Goal: Task Accomplishment & Management: Complete application form

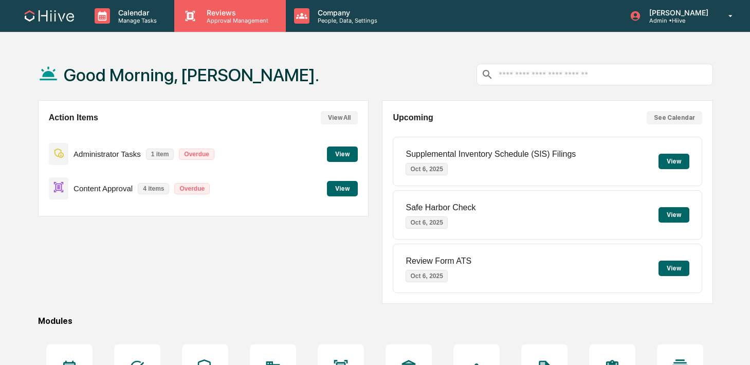
click at [203, 22] on p "Approval Management" at bounding box center [236, 20] width 75 height 7
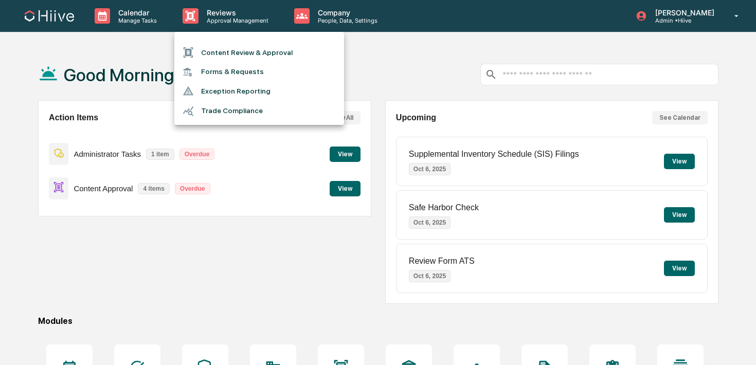
click at [207, 49] on li "Content Review & Approval" at bounding box center [259, 53] width 170 height 20
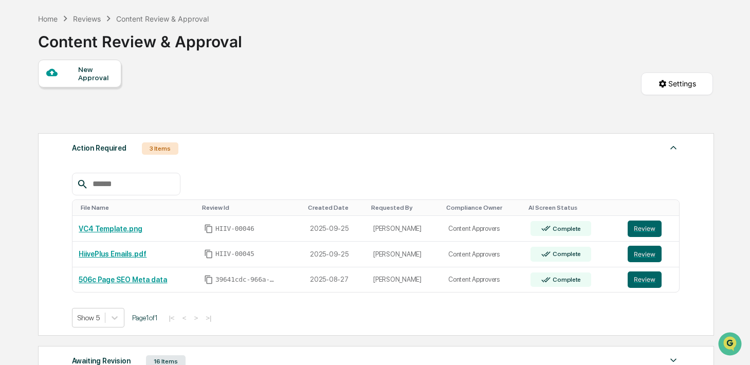
click at [101, 77] on div "New Approval" at bounding box center [95, 73] width 34 height 16
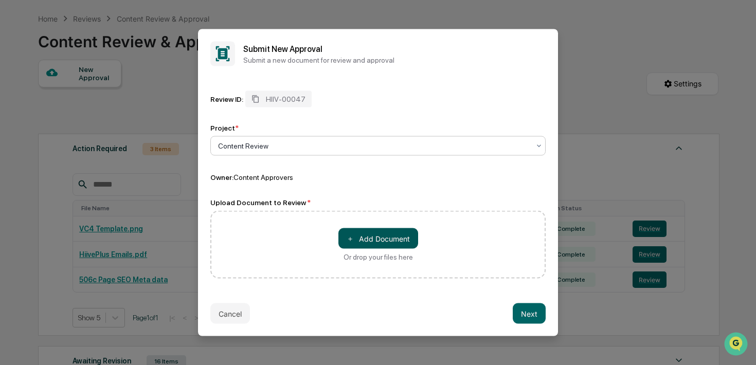
click at [375, 240] on button "＋ Add Document" at bounding box center [378, 238] width 80 height 21
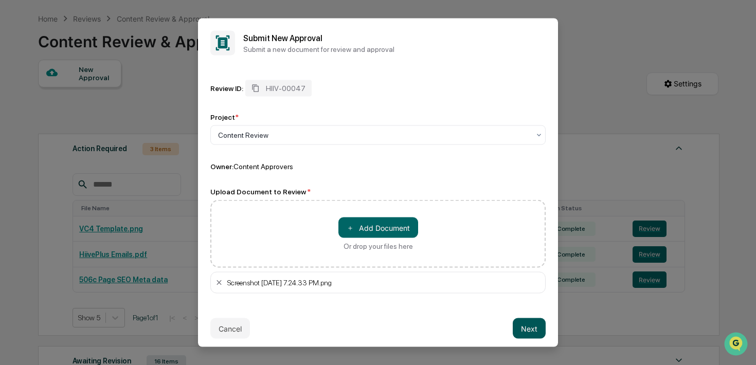
click at [527, 328] on button "Next" at bounding box center [529, 328] width 33 height 21
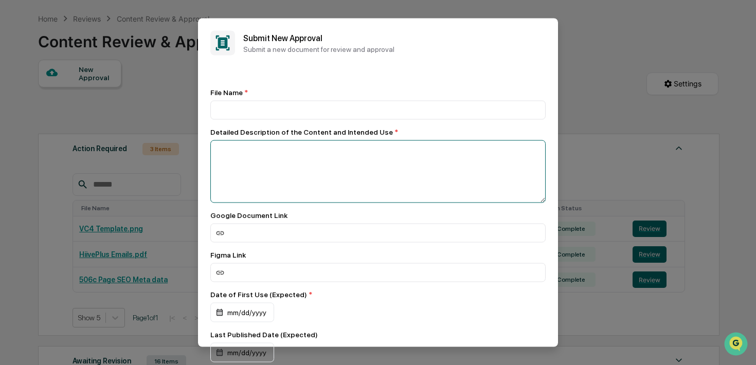
click at [399, 167] on textarea at bounding box center [377, 171] width 335 height 63
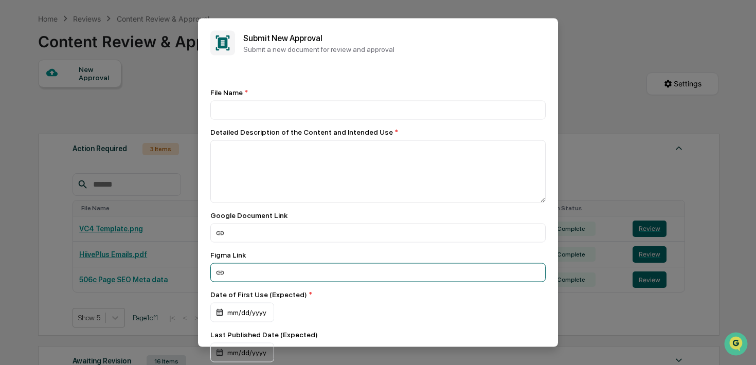
click at [364, 278] on input at bounding box center [377, 272] width 335 height 19
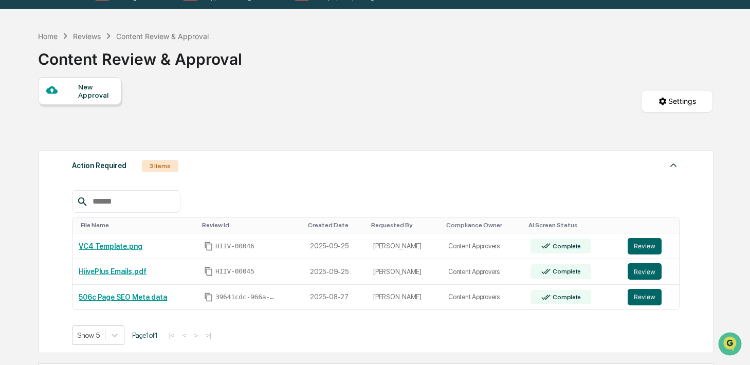
scroll to position [5, 0]
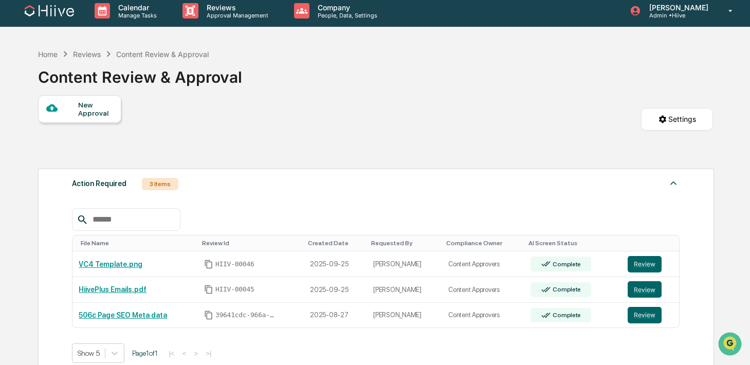
click at [99, 107] on div "New Approval" at bounding box center [95, 109] width 34 height 16
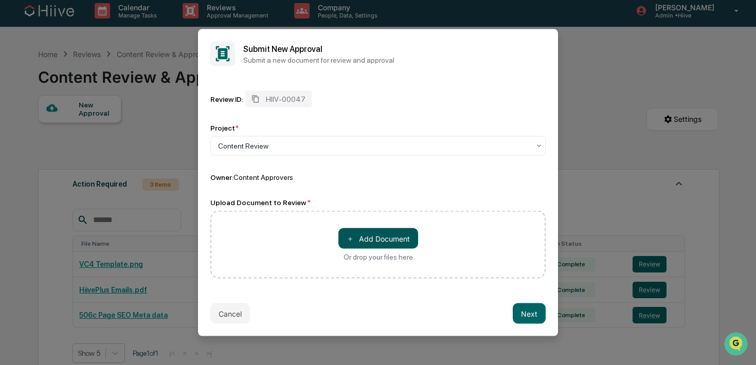
click at [357, 241] on button "＋ Add Document" at bounding box center [378, 238] width 80 height 21
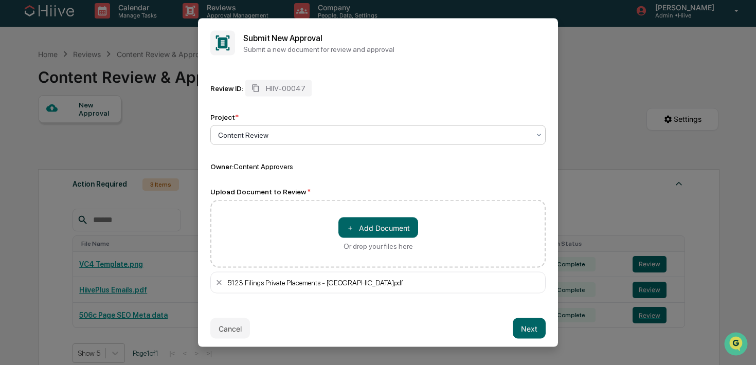
click at [511, 139] on div at bounding box center [374, 135] width 312 height 10
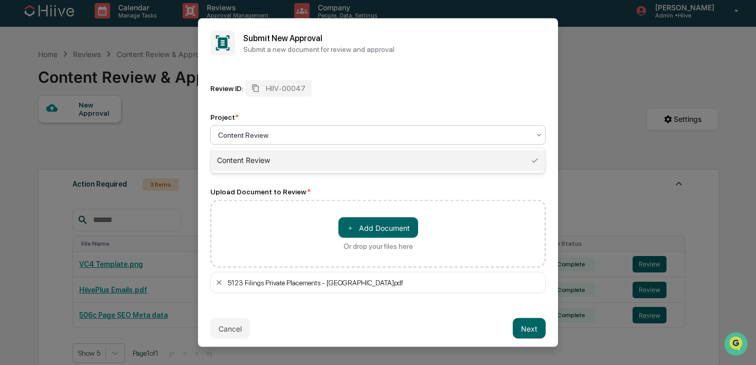
click at [485, 157] on div "Content Review" at bounding box center [378, 160] width 334 height 21
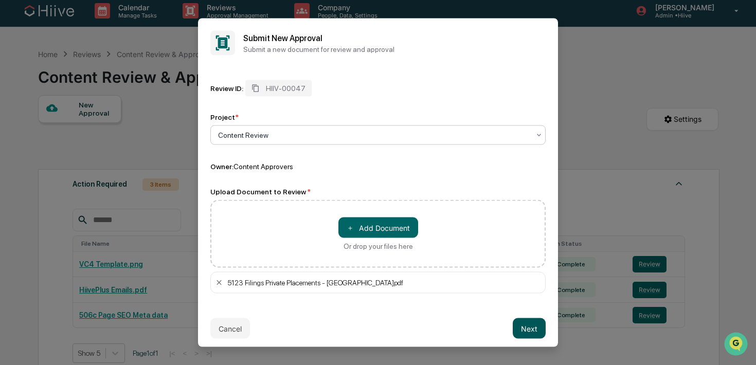
click at [534, 330] on button "Next" at bounding box center [529, 328] width 33 height 21
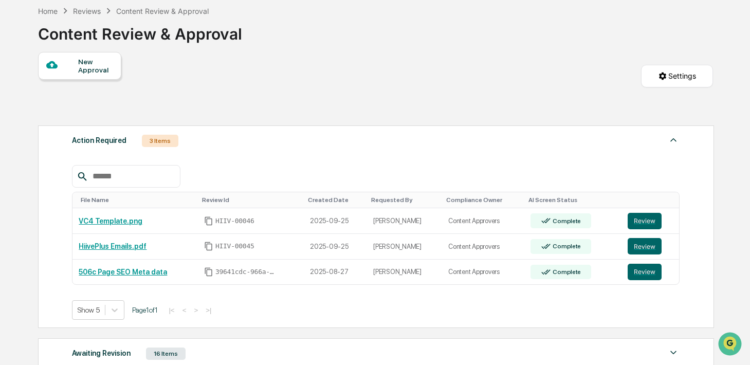
scroll to position [0, 0]
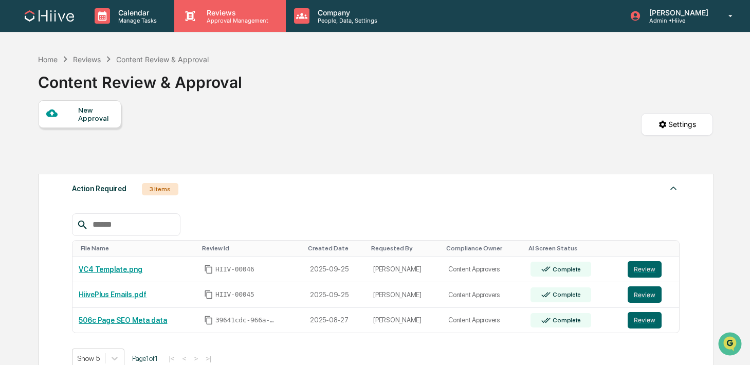
click at [213, 23] on p "Approval Management" at bounding box center [236, 20] width 75 height 7
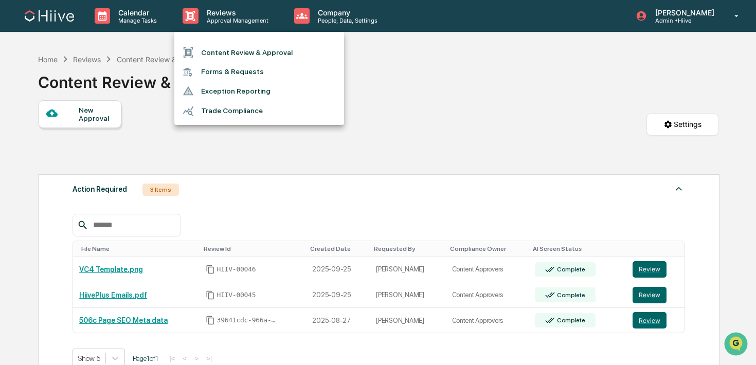
click at [213, 50] on li "Content Review & Approval" at bounding box center [259, 53] width 170 height 20
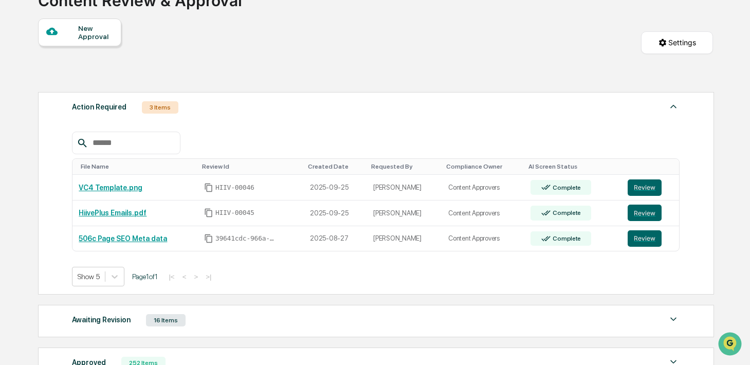
scroll to position [97, 0]
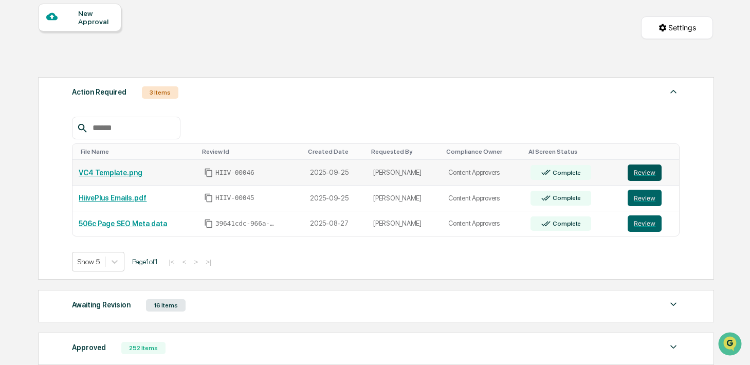
click at [643, 174] on button "Review" at bounding box center [645, 173] width 34 height 16
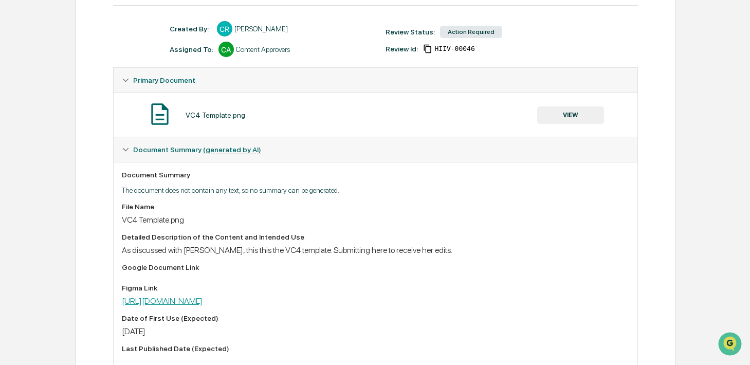
click at [203, 306] on link "https://www.figma.com/design/RpnXQ3Uj6Zi7t0ve33fhip/Investor-Weekly-Collateral?…" at bounding box center [162, 301] width 81 height 10
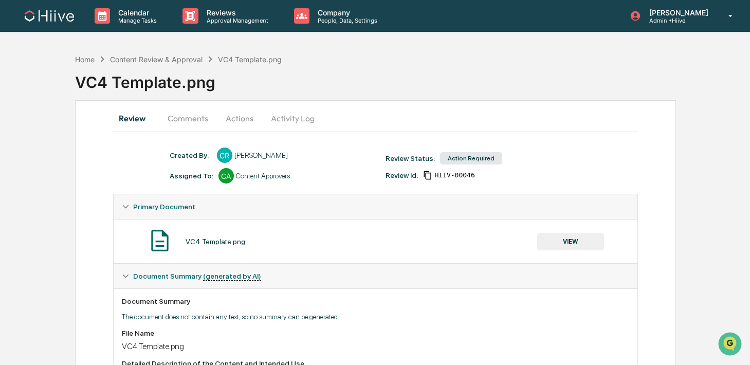
click at [223, 36] on div "Calendar Manage Tasks Reviews Approval Management Company People, Data, Setting…" at bounding box center [375, 314] width 750 height 628
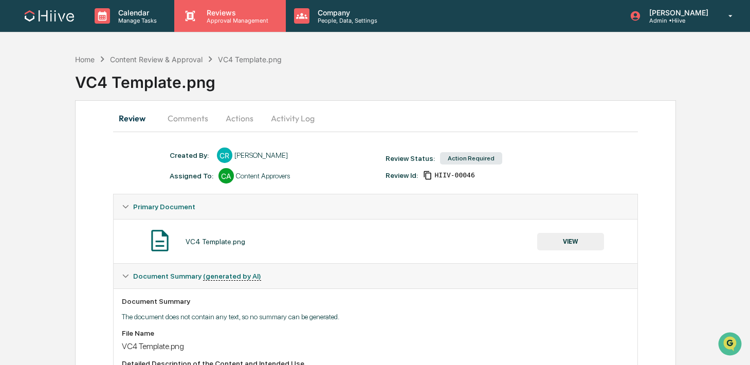
click at [213, 20] on p "Approval Management" at bounding box center [236, 20] width 75 height 7
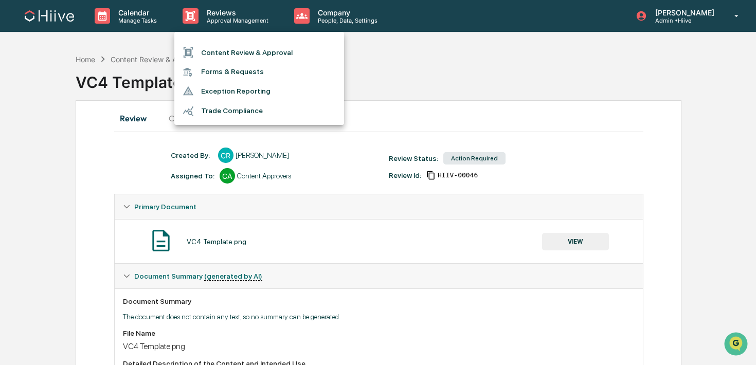
click at [213, 39] on ul "Content Review & Approval Forms & Requests Exception Reporting Trade Compliance" at bounding box center [259, 78] width 170 height 93
click at [205, 53] on li "Content Review & Approval" at bounding box center [259, 53] width 170 height 20
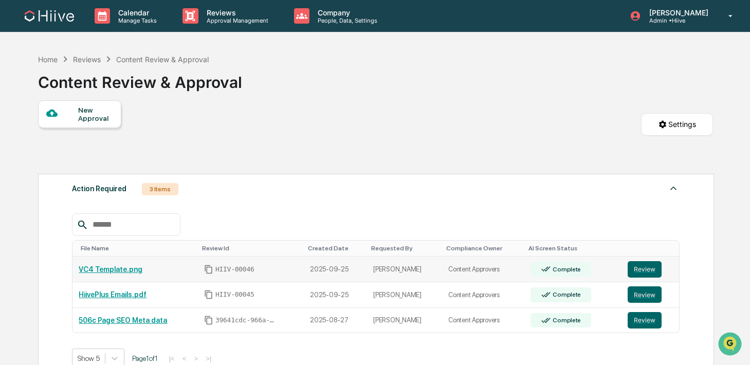
scroll to position [212, 0]
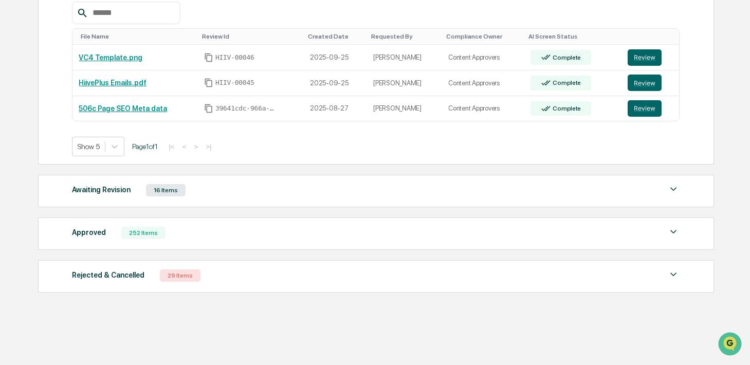
click at [291, 225] on div "Approved 252 Items File Name Review Id Created Date Requested By Compliance Own…" at bounding box center [376, 234] width 676 height 32
click at [288, 238] on div "Approved 252 Items" at bounding box center [376, 233] width 608 height 14
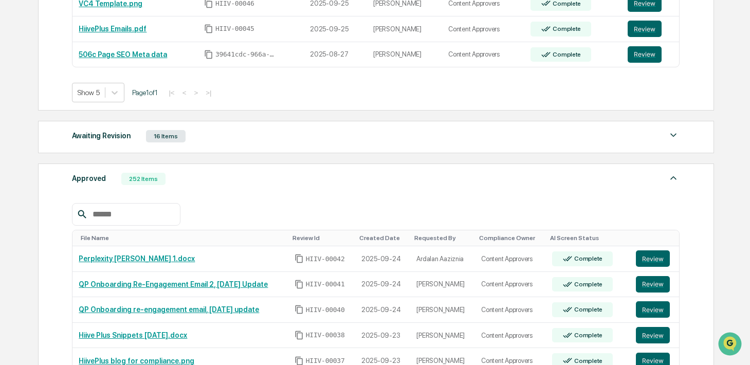
scroll to position [330, 0]
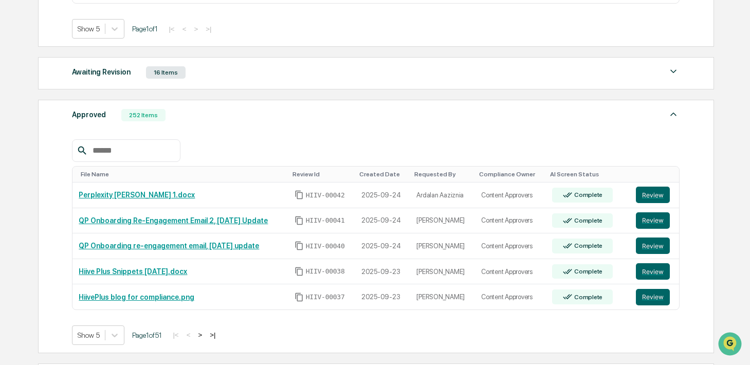
click at [138, 156] on input "text" at bounding box center [131, 150] width 87 height 13
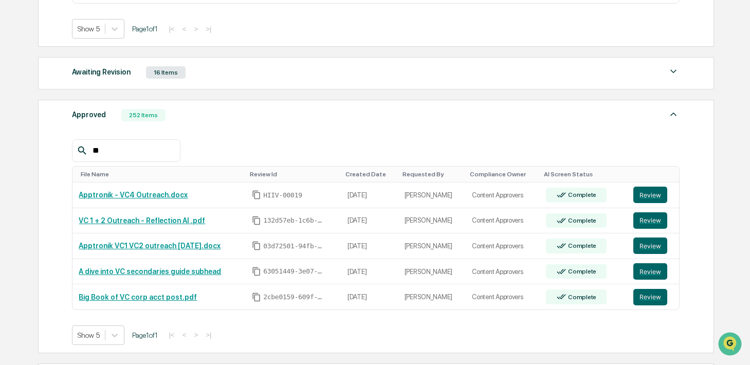
type input "*"
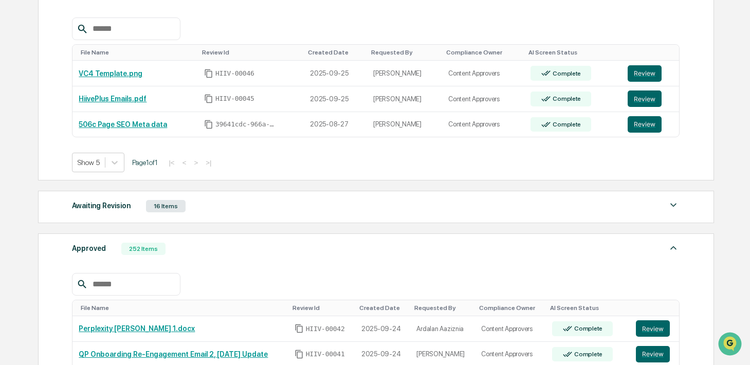
scroll to position [333, 0]
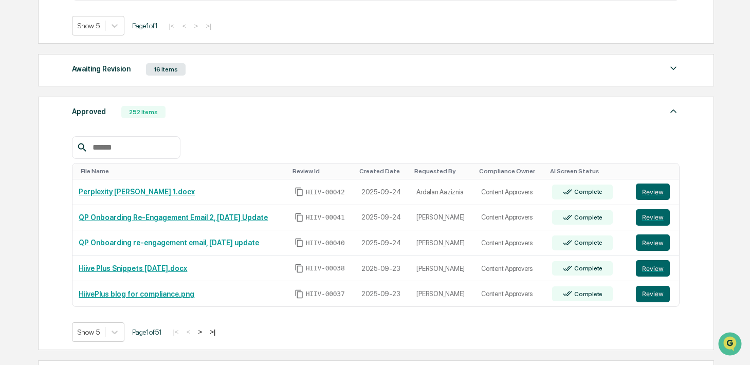
click at [123, 146] on input "text" at bounding box center [131, 147] width 87 height 13
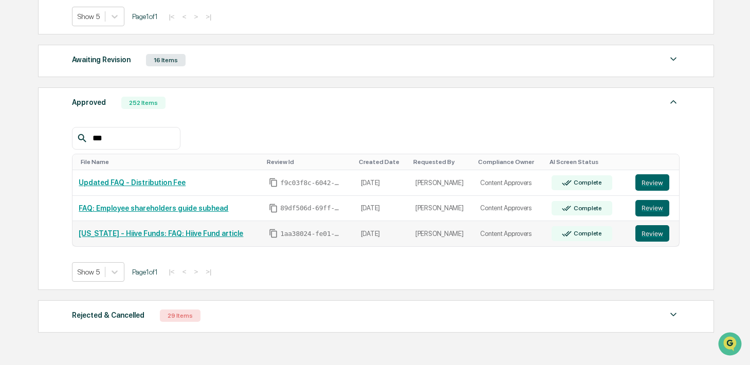
scroll to position [343, 0]
type input "***"
click at [639, 236] on button "Review" at bounding box center [653, 233] width 34 height 16
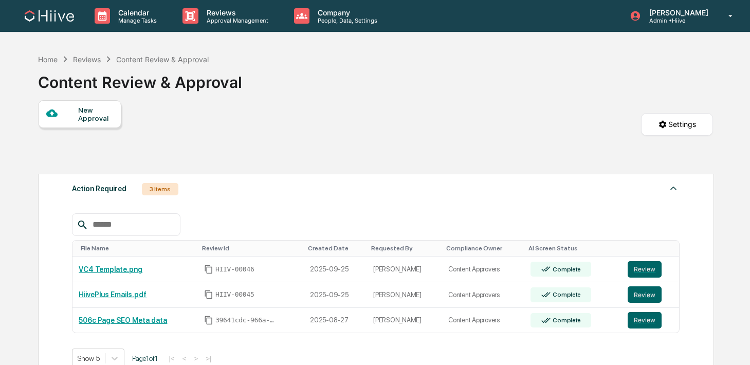
click at [104, 114] on div "New Approval" at bounding box center [95, 114] width 34 height 16
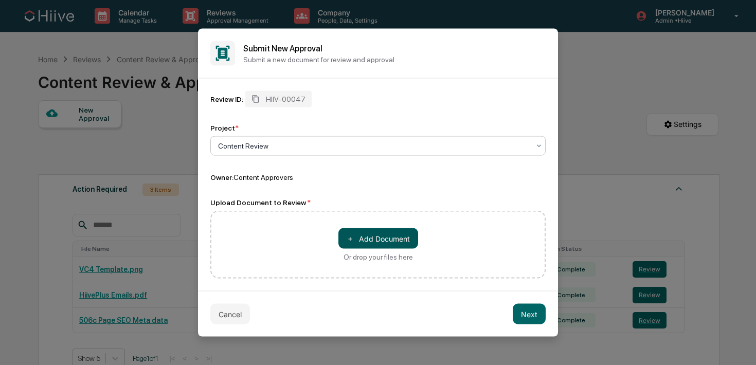
click at [350, 239] on span "＋" at bounding box center [350, 239] width 7 height 10
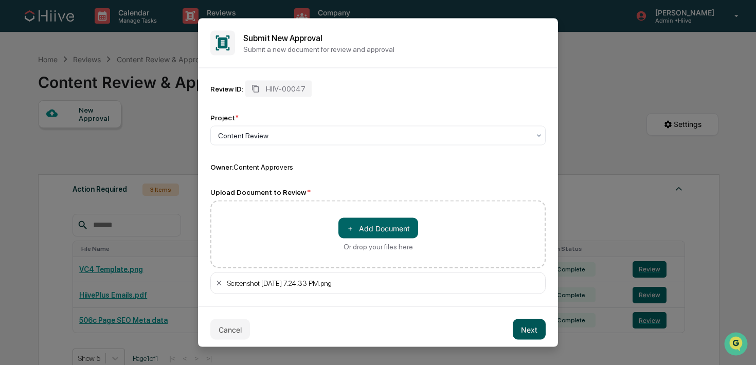
click at [531, 326] on button "Next" at bounding box center [529, 329] width 33 height 21
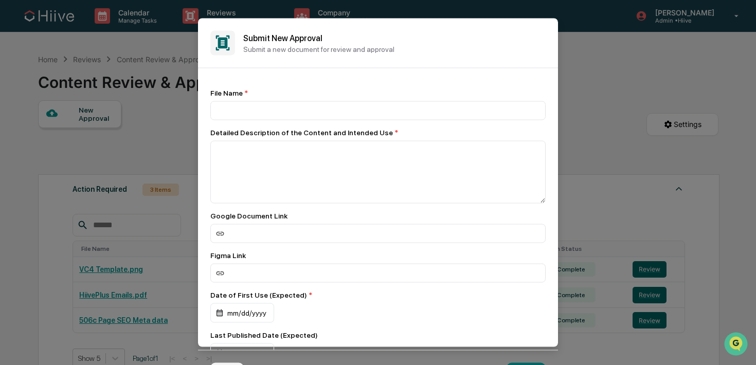
click at [327, 121] on div "File Name * Detailed Description of the Content and Intended Use * Google Docum…" at bounding box center [377, 294] width 335 height 410
click at [312, 110] on input at bounding box center [377, 110] width 335 height 19
type input "****"
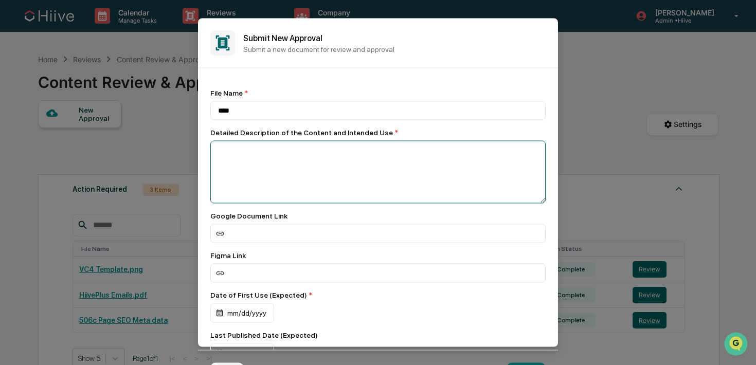
click at [301, 158] on textarea at bounding box center [377, 172] width 335 height 63
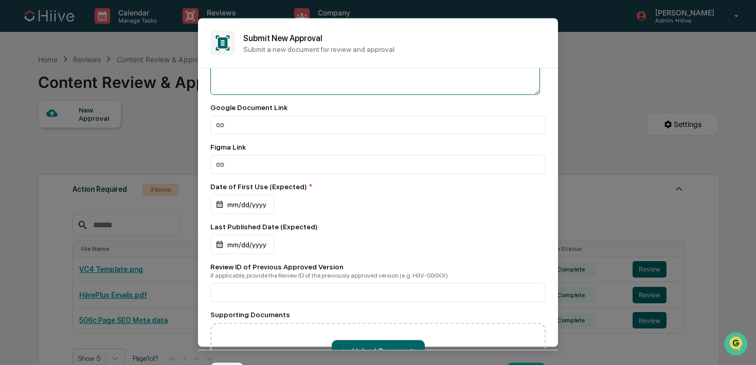
scroll to position [127, 0]
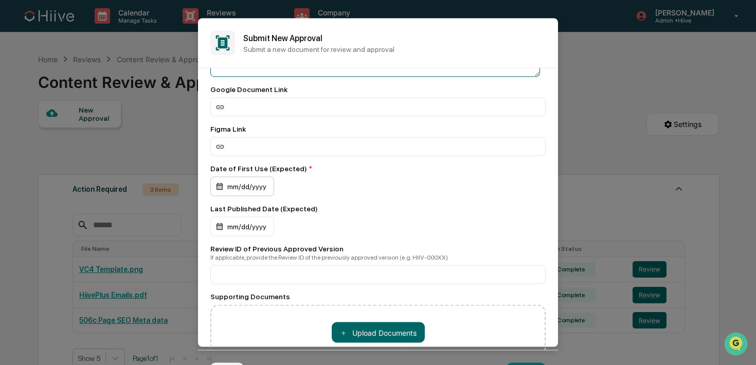
type textarea "****"
click at [239, 193] on div "mm/dd/yyyy" at bounding box center [242, 187] width 64 height 20
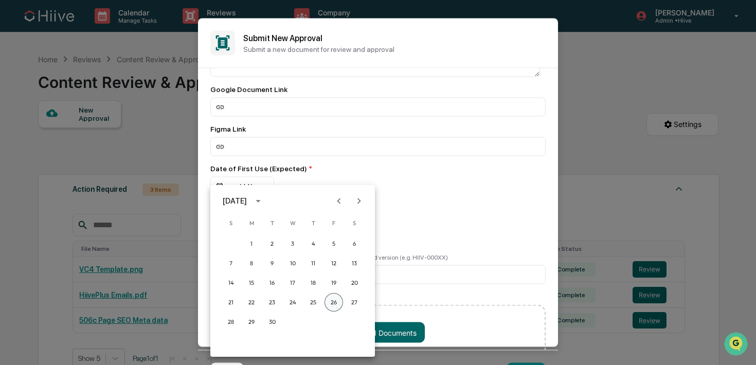
click at [332, 300] on button "26" at bounding box center [334, 302] width 19 height 19
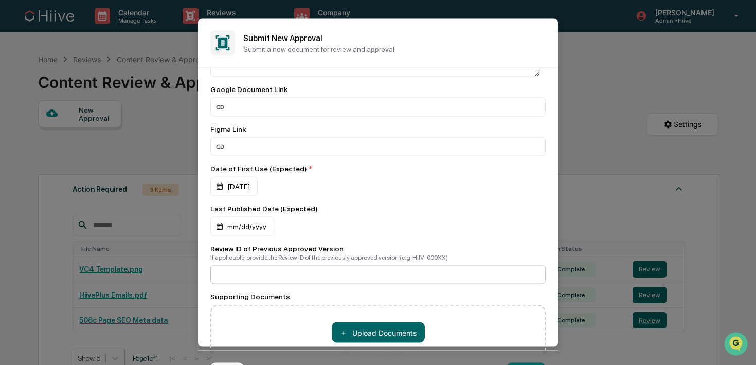
scroll to position [174, 0]
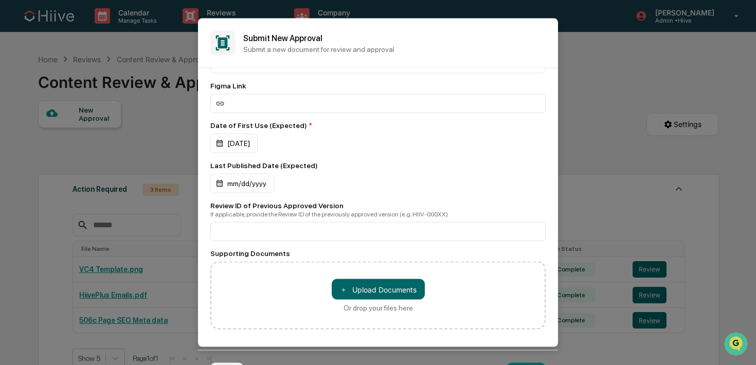
click at [317, 241] on div "File Name * **** Detailed Description of the Content and Intended Use * **** Go…" at bounding box center [377, 124] width 335 height 410
click at [541, 340] on div "File Name * **** Detailed Description of the Content and Intended Use * **** Go…" at bounding box center [378, 209] width 360 height 282
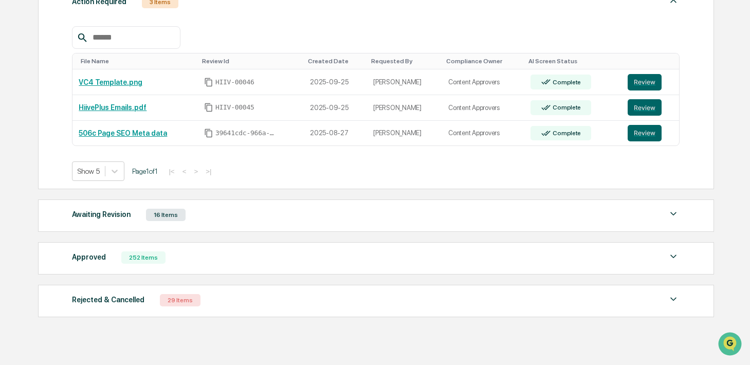
scroll to position [205, 0]
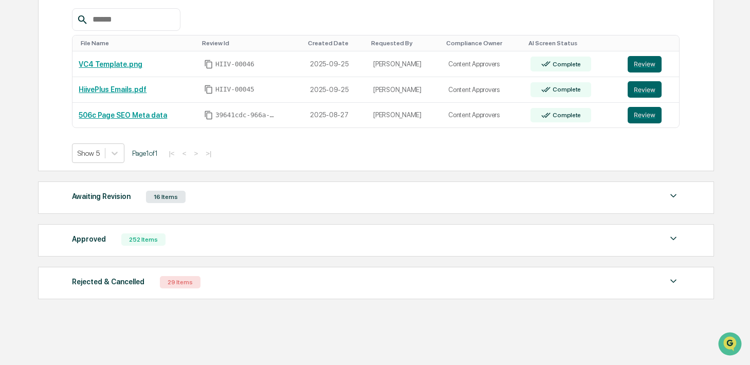
click at [193, 244] on div "Approved 252 Items" at bounding box center [376, 239] width 608 height 14
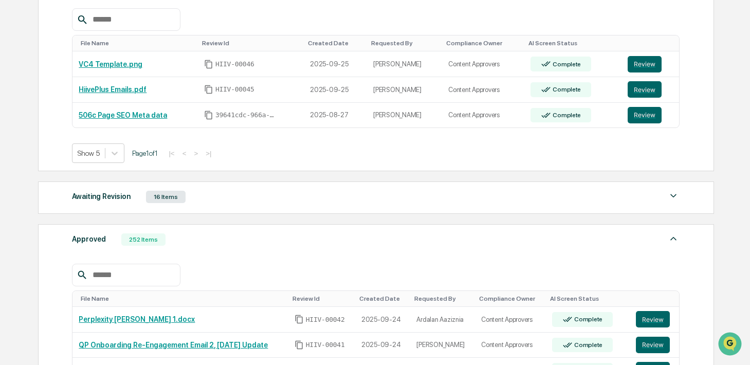
click at [140, 284] on div at bounding box center [126, 275] width 108 height 23
click at [137, 278] on input "text" at bounding box center [131, 274] width 87 height 13
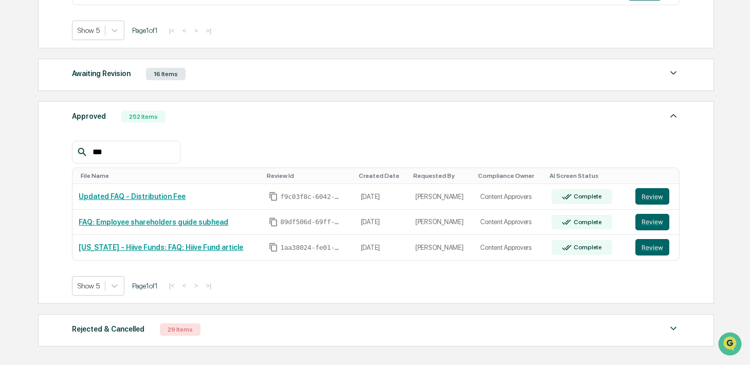
scroll to position [345, 0]
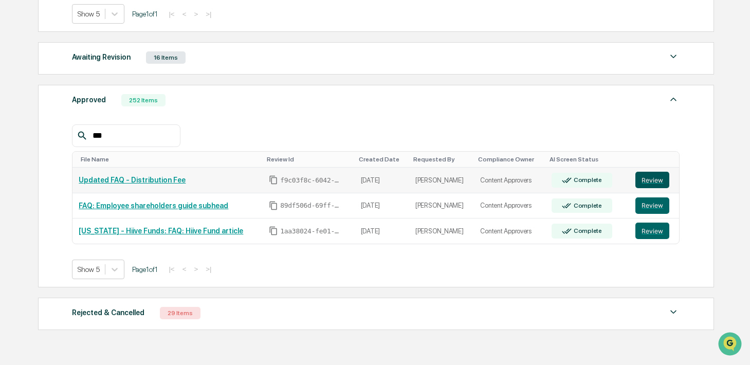
type input "***"
click at [647, 185] on button "Review" at bounding box center [653, 180] width 34 height 16
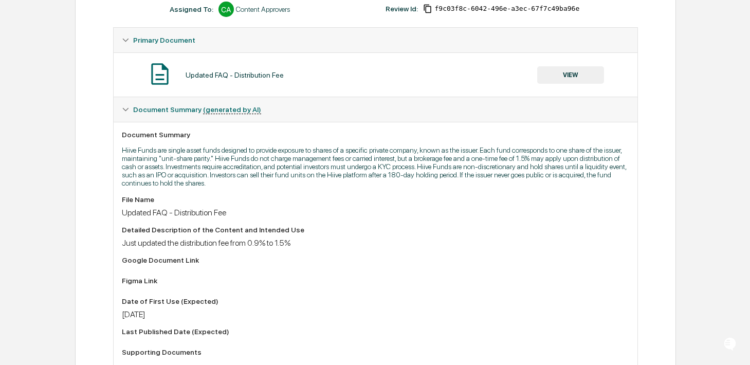
scroll to position [135, 0]
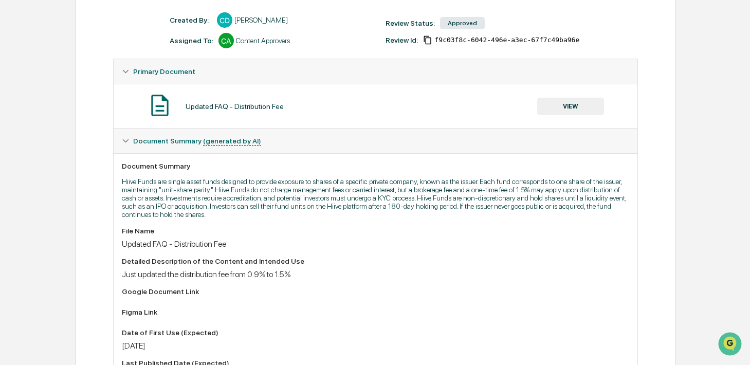
click at [552, 110] on button "VIEW" at bounding box center [571, 106] width 67 height 17
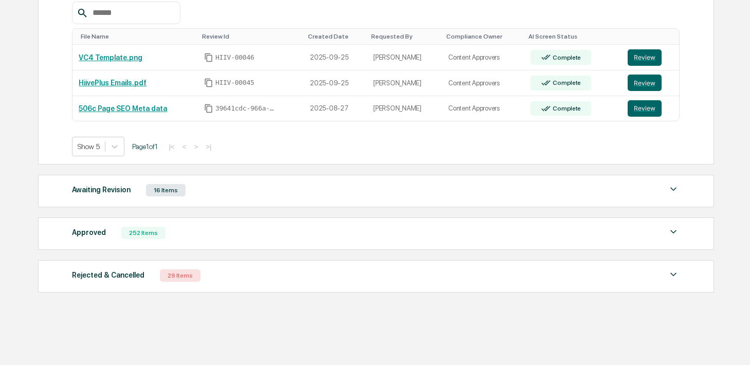
click at [139, 233] on div "252 Items" at bounding box center [143, 233] width 44 height 12
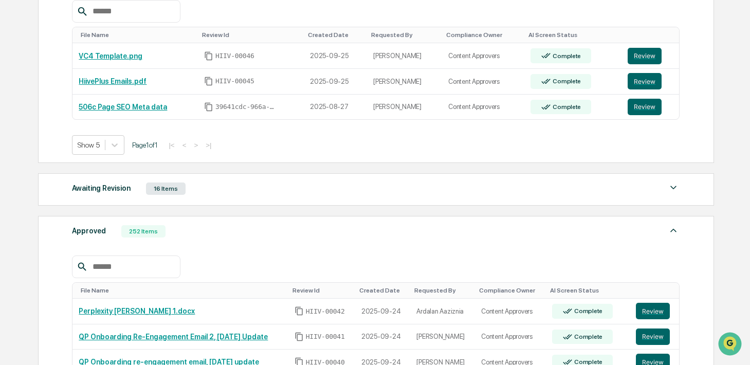
click at [123, 269] on input "text" at bounding box center [131, 266] width 87 height 13
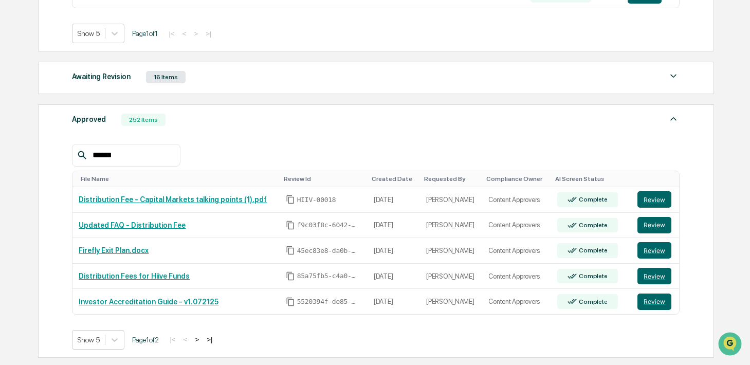
scroll to position [326, 0]
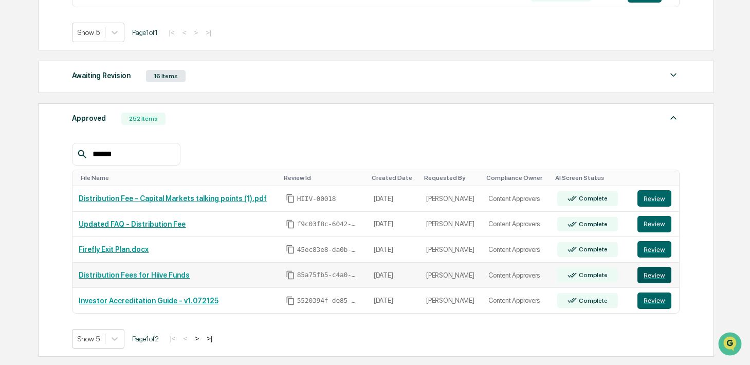
type input "*****"
click at [664, 274] on button "Review" at bounding box center [655, 275] width 34 height 16
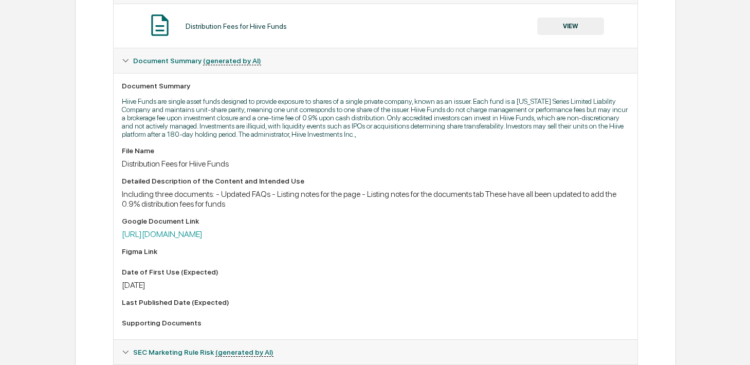
scroll to position [261, 0]
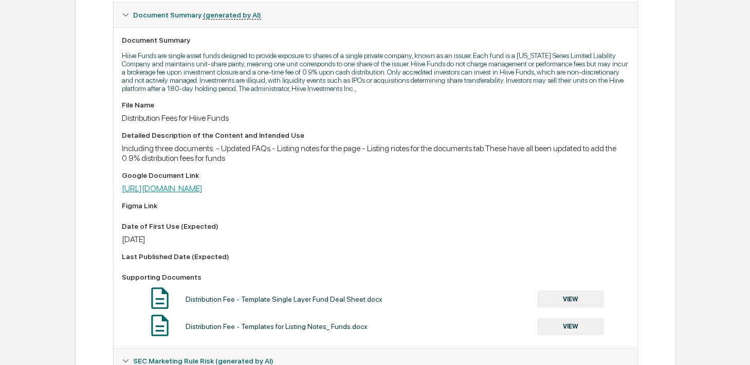
click at [203, 193] on link "https://docs.google.com/document/d/1qL8R8BUKjJpRVn9sRqmvQdMHQzoJUmvWZd8UomVdmRQ…" at bounding box center [162, 189] width 81 height 10
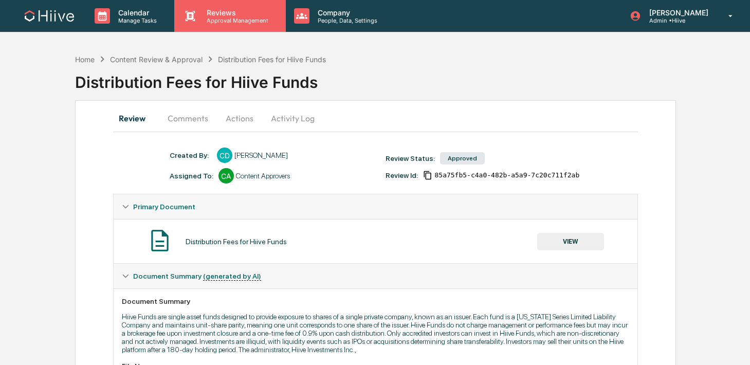
click at [211, 22] on p "Approval Management" at bounding box center [236, 20] width 75 height 7
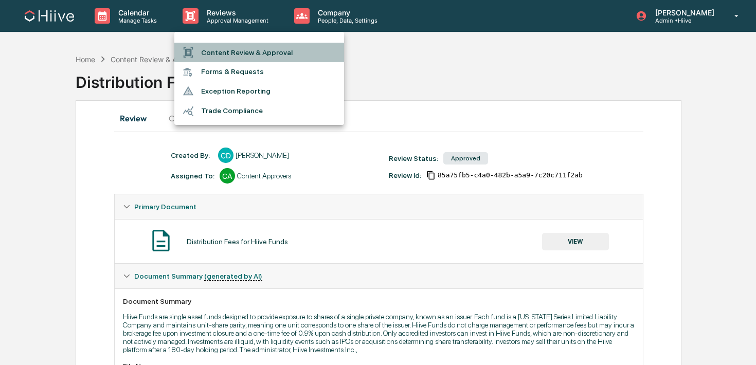
click at [211, 46] on li "Content Review & Approval" at bounding box center [259, 53] width 170 height 20
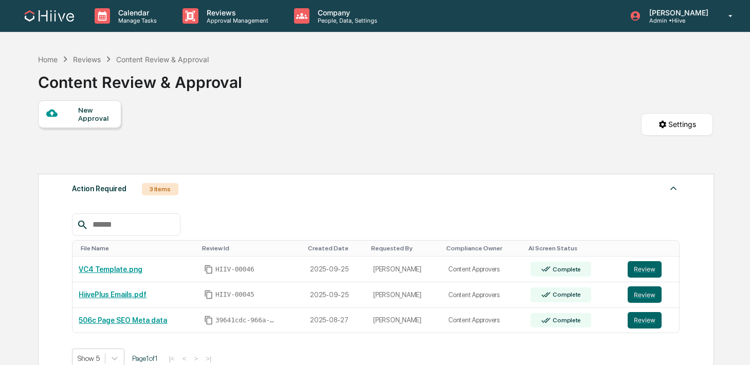
click at [103, 122] on div "New Approval" at bounding box center [95, 114] width 34 height 16
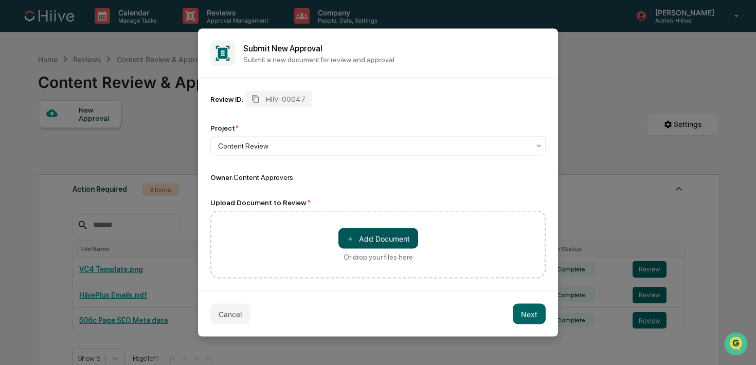
click at [355, 247] on button "＋ Add Document" at bounding box center [378, 238] width 80 height 21
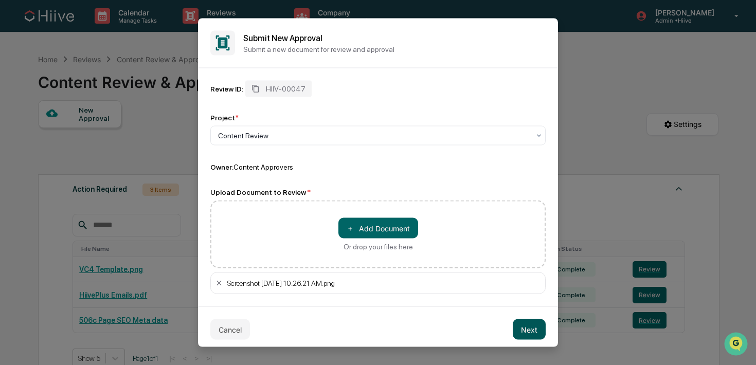
click at [528, 324] on button "Next" at bounding box center [529, 329] width 33 height 21
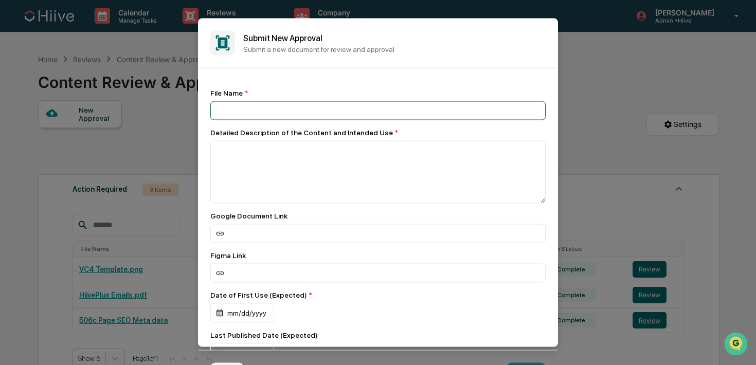
click at [360, 116] on input at bounding box center [377, 110] width 335 height 19
type input "****"
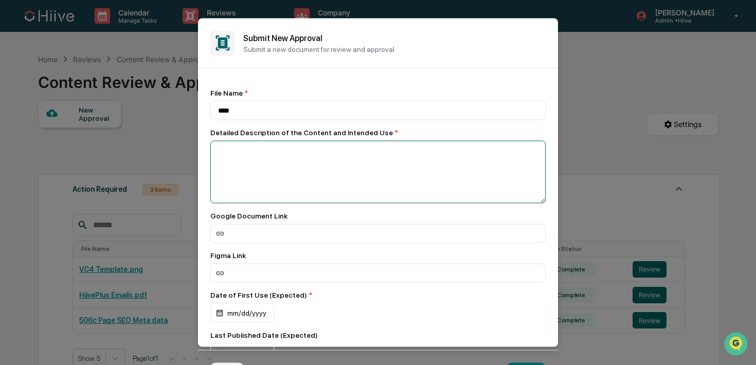
click at [331, 157] on textarea at bounding box center [377, 172] width 335 height 63
type textarea "*"
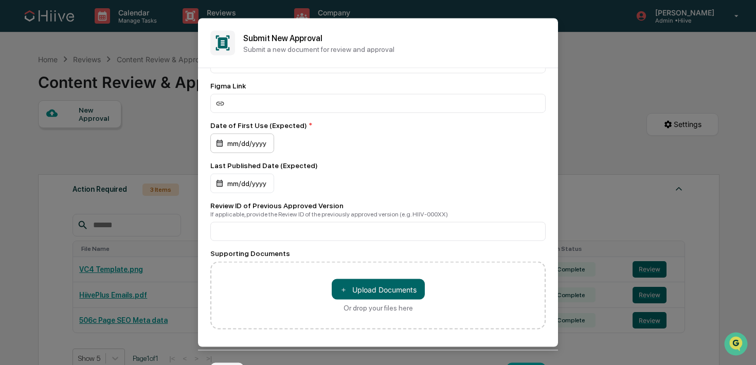
type textarea "****"
click at [241, 144] on div "mm/dd/yyyy" at bounding box center [242, 144] width 64 height 20
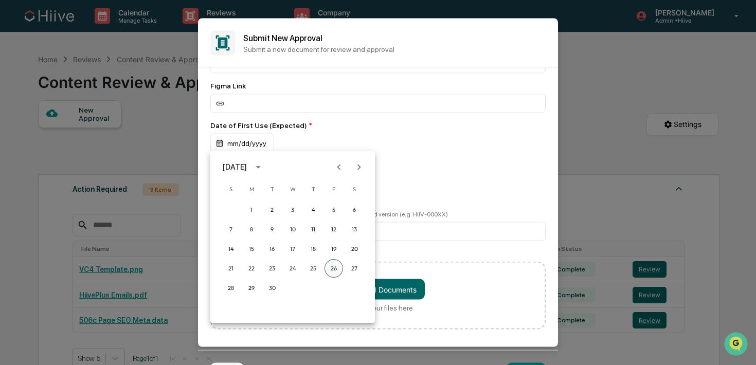
click at [333, 265] on button "26" at bounding box center [334, 268] width 19 height 19
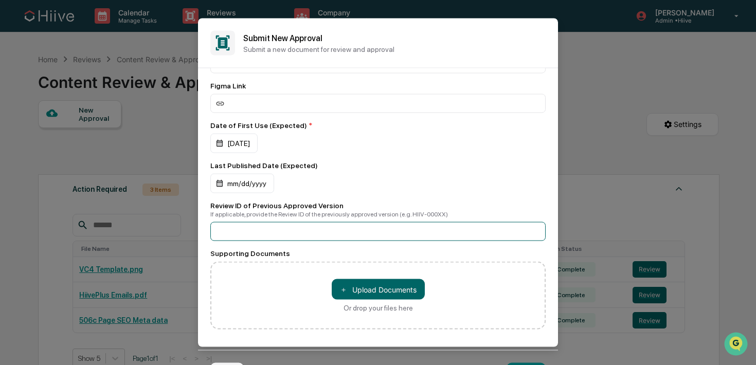
click at [305, 233] on input at bounding box center [377, 231] width 335 height 19
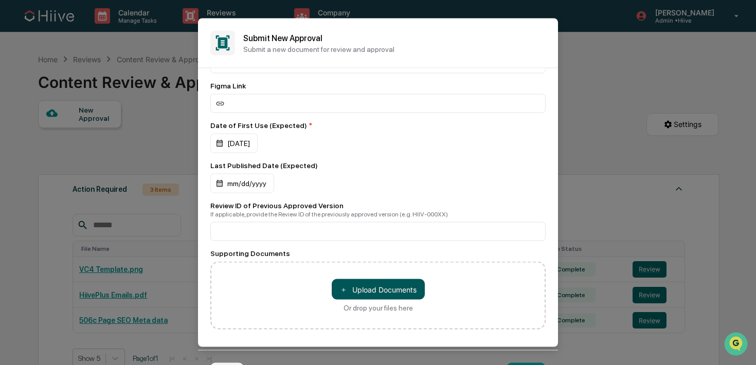
click at [363, 292] on button "＋ Upload Documents" at bounding box center [378, 289] width 93 height 21
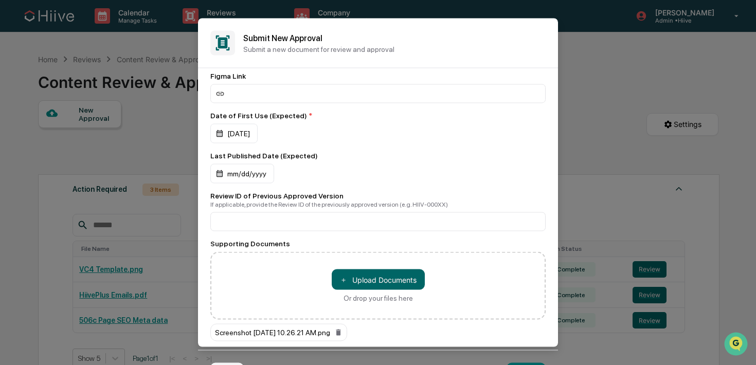
scroll to position [195, 0]
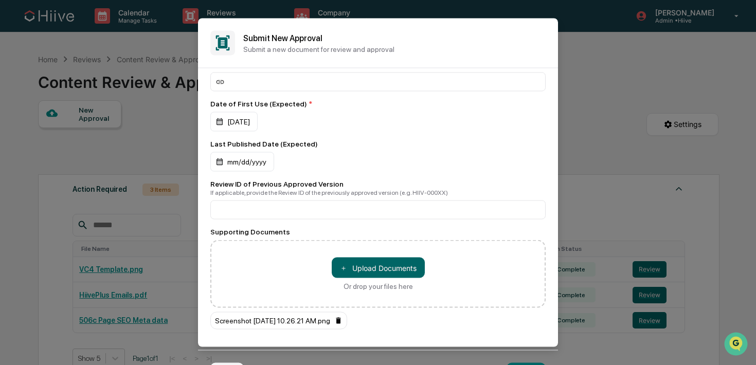
click at [341, 320] on icon at bounding box center [338, 321] width 5 height 6
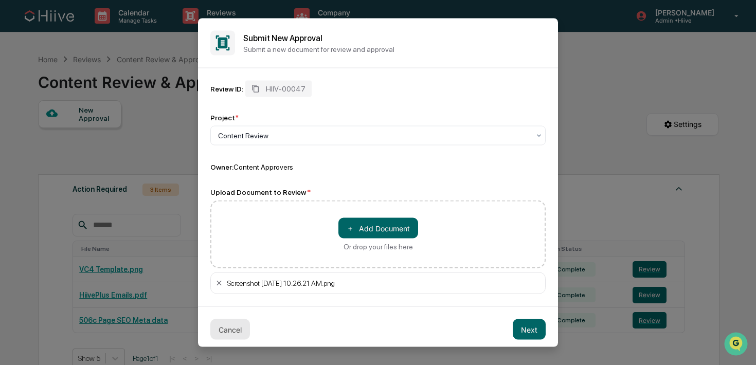
scroll to position [0, 0]
click at [517, 330] on button "Next" at bounding box center [529, 329] width 33 height 21
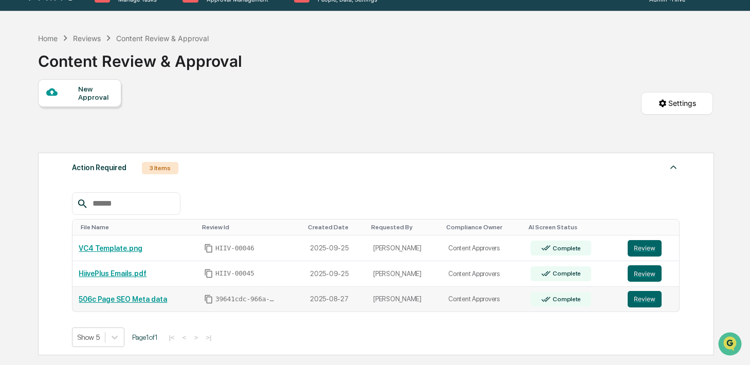
scroll to position [74, 0]
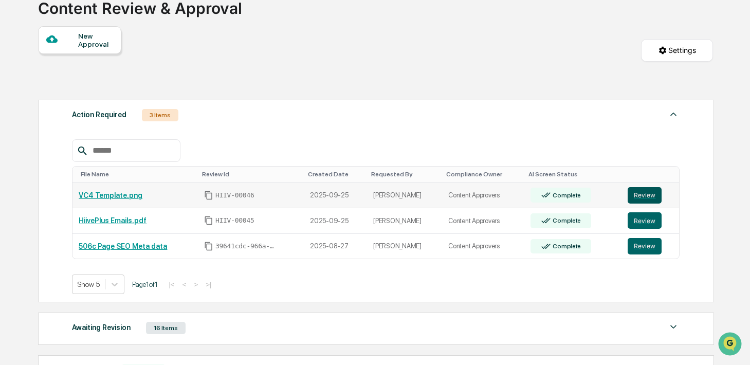
click at [635, 194] on button "Review" at bounding box center [645, 195] width 34 height 16
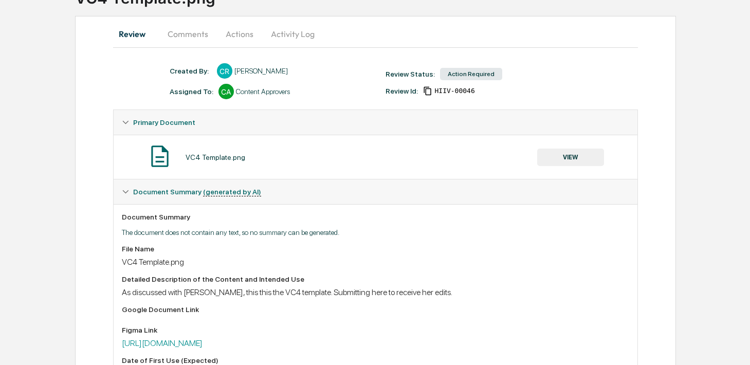
click at [198, 38] on button "Comments" at bounding box center [187, 34] width 57 height 25
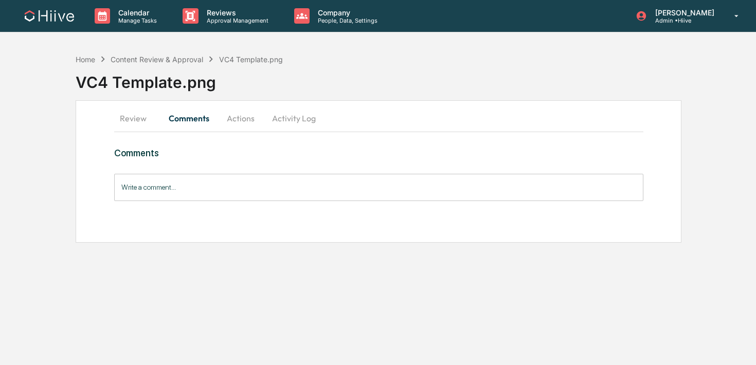
click at [129, 116] on button "Review" at bounding box center [137, 118] width 46 height 25
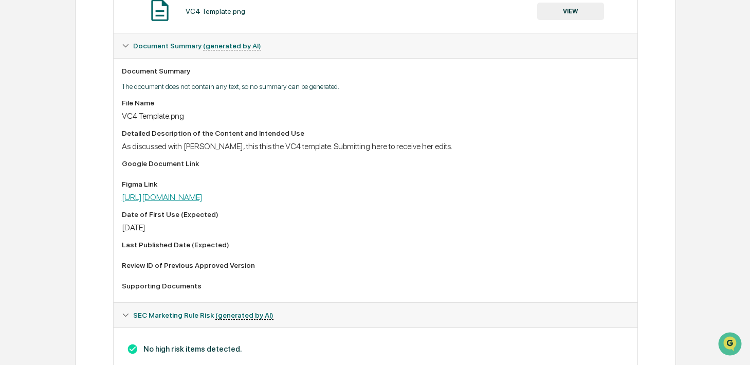
click at [195, 201] on link "https://www.figma.com/design/RpnXQ3Uj6Zi7t0ve33fhip/Investor-Weekly-Collateral?…" at bounding box center [162, 197] width 81 height 10
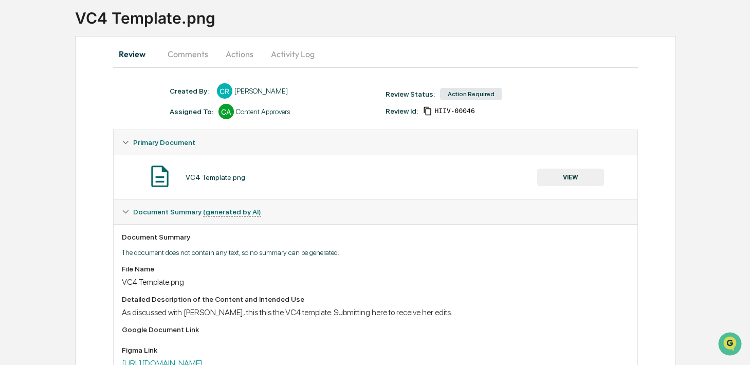
scroll to position [46, 0]
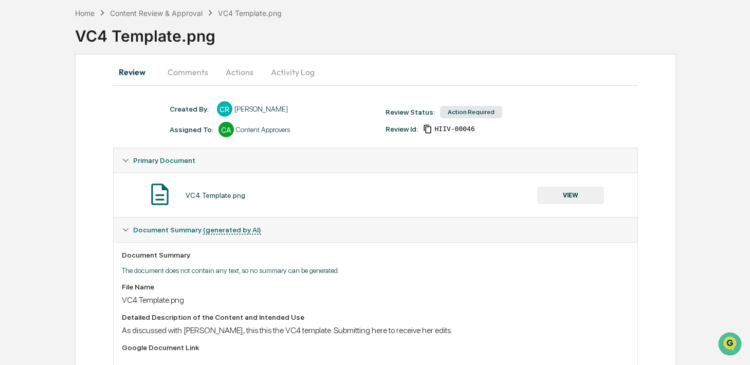
click at [189, 73] on button "Comments" at bounding box center [187, 72] width 57 height 25
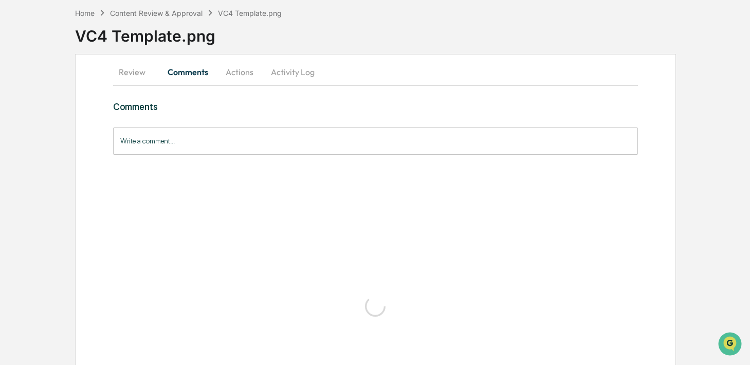
scroll to position [0, 0]
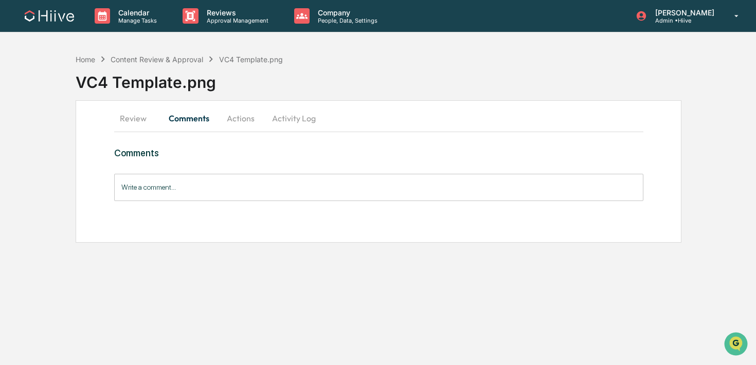
click at [293, 73] on div "VC4 Template.png" at bounding box center [416, 78] width 681 height 27
click at [292, 117] on button "Activity Log" at bounding box center [294, 118] width 60 height 25
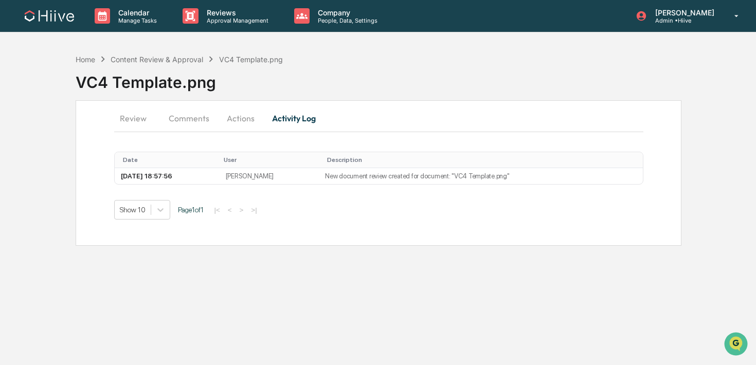
click at [251, 118] on button "Actions" at bounding box center [241, 118] width 46 height 25
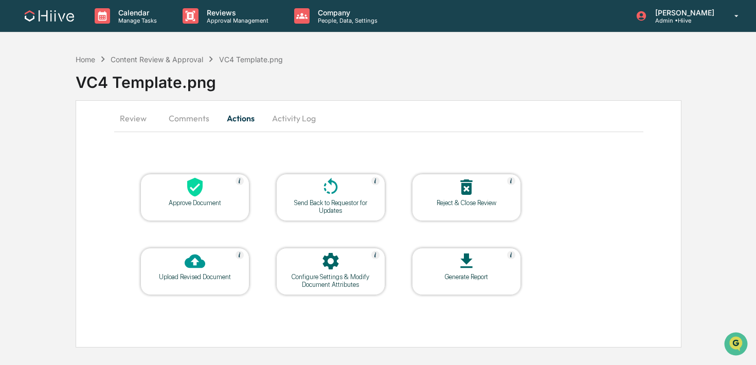
click at [309, 190] on div at bounding box center [330, 188] width 103 height 22
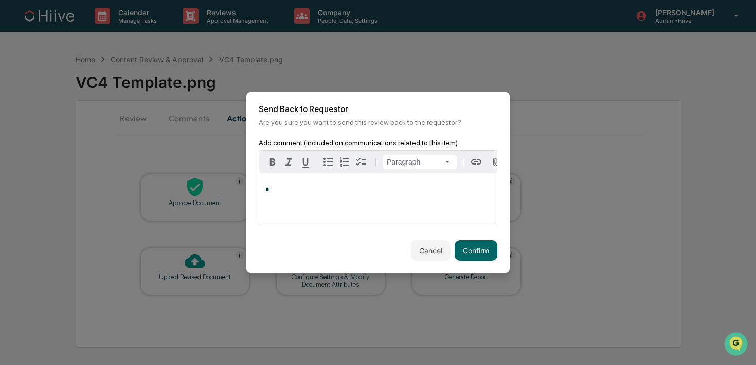
click at [345, 193] on p "*" at bounding box center [377, 189] width 225 height 7
click at [480, 255] on button "Confirm" at bounding box center [476, 250] width 43 height 21
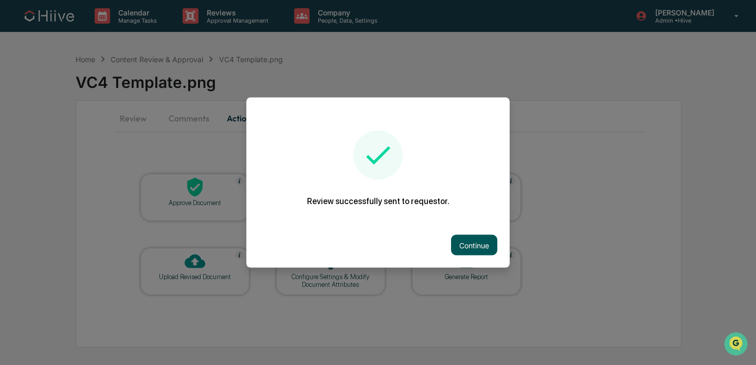
click at [479, 247] on button "Continue" at bounding box center [474, 245] width 46 height 21
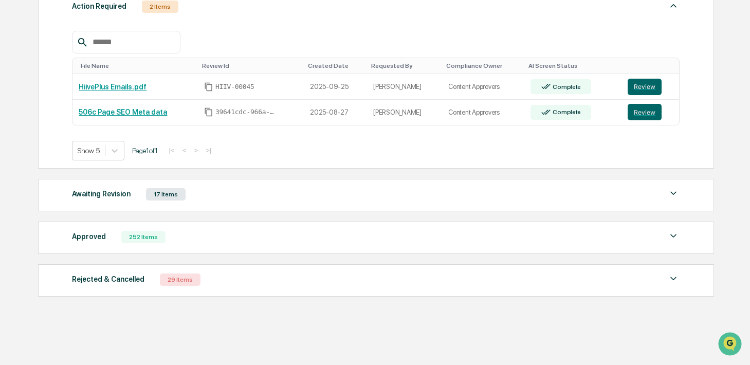
scroll to position [187, 0]
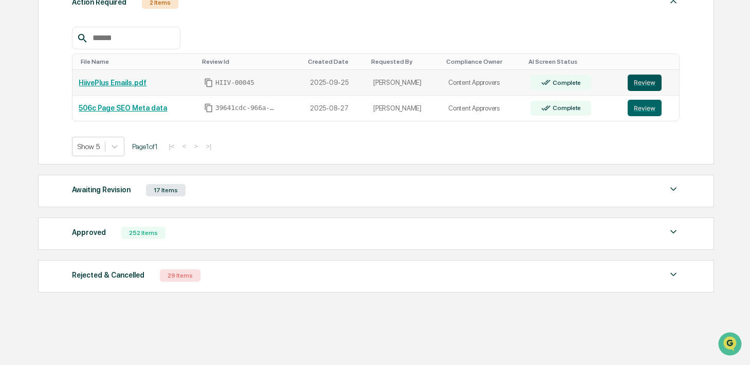
click at [636, 83] on button "Review" at bounding box center [645, 83] width 34 height 16
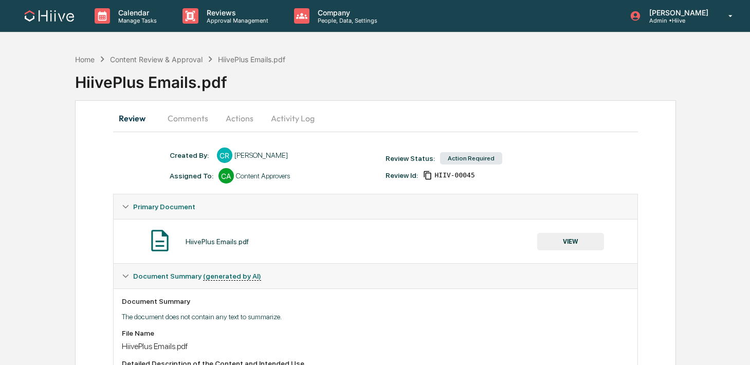
click at [199, 118] on button "Comments" at bounding box center [187, 118] width 57 height 25
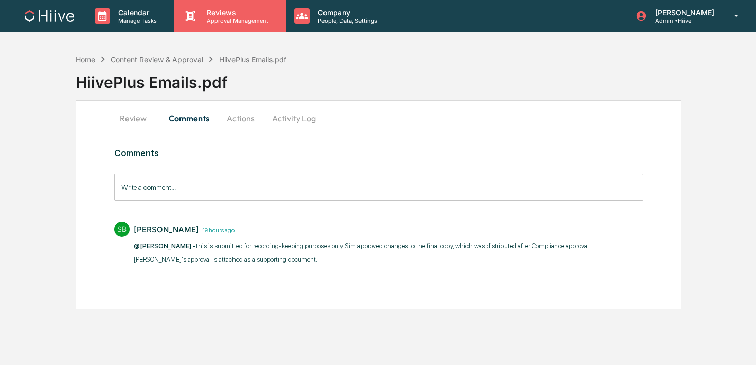
click at [206, 21] on p "Approval Management" at bounding box center [236, 20] width 75 height 7
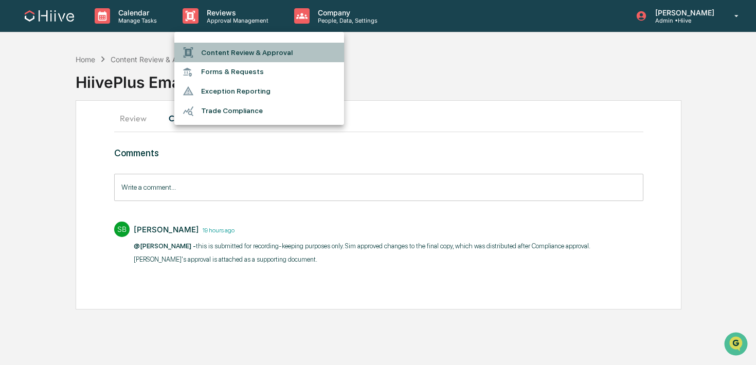
click at [203, 50] on li "Content Review & Approval" at bounding box center [259, 53] width 170 height 20
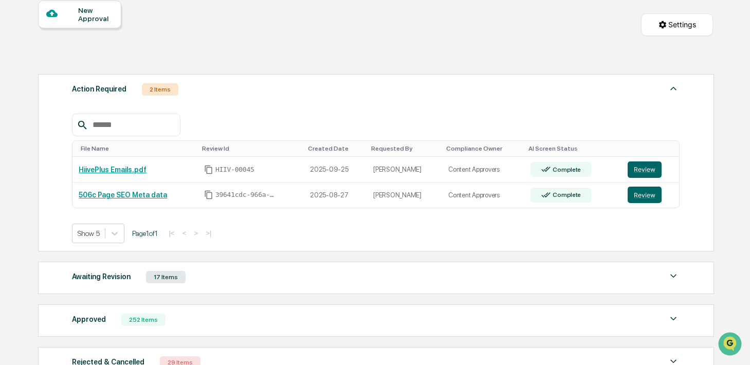
scroll to position [187, 0]
